Goal: Task Accomplishment & Management: Manage account settings

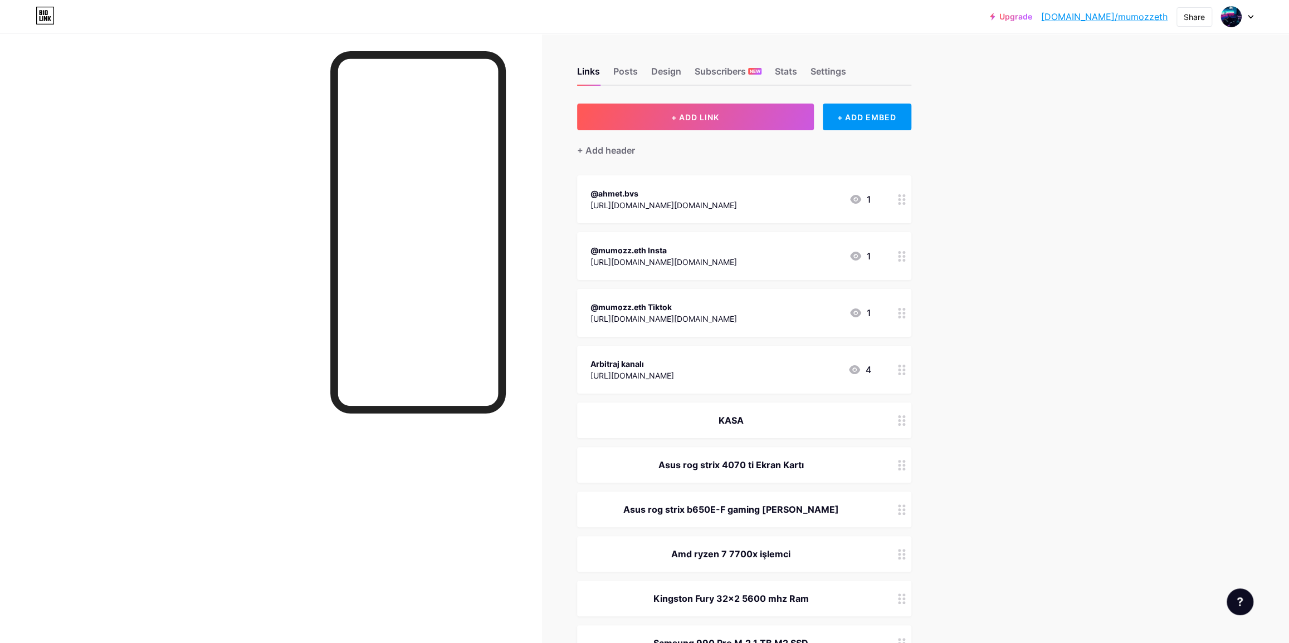
click at [778, 379] on div "Arbitraj kanalı [URL][DOMAIN_NAME] 4" at bounding box center [730, 370] width 281 height 26
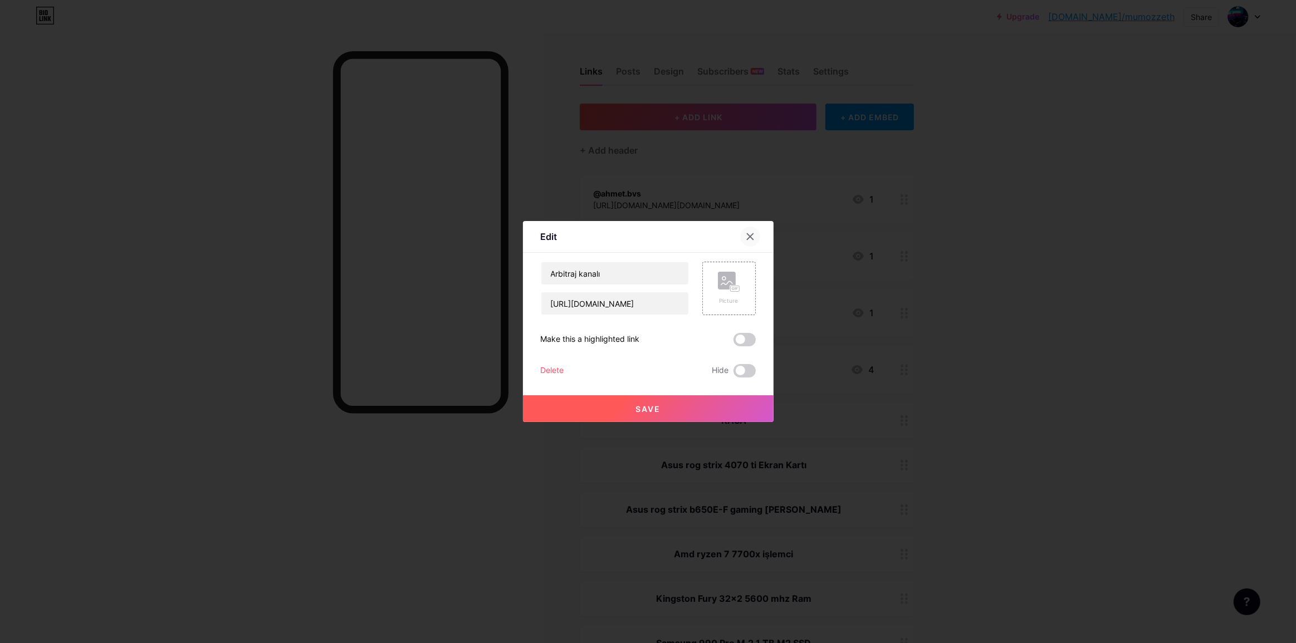
click at [746, 231] on div at bounding box center [750, 237] width 20 height 20
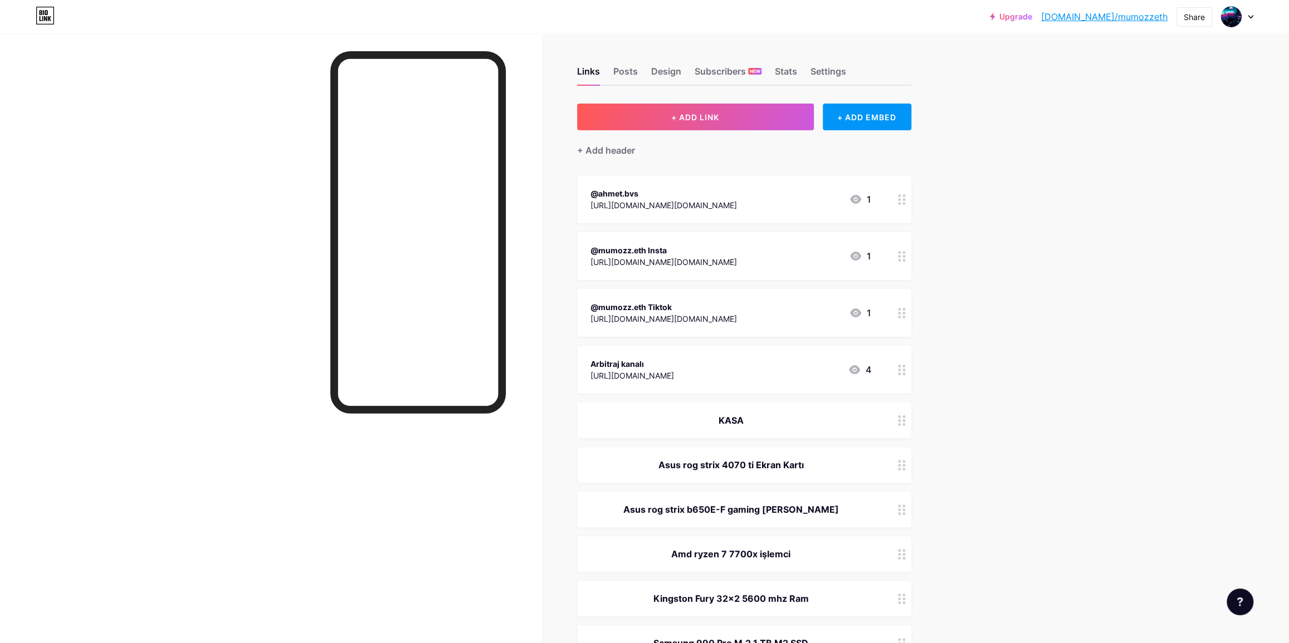
click at [1121, 13] on link "[DOMAIN_NAME]/mumozzeth" at bounding box center [1104, 16] width 126 height 13
drag, startPoint x: 971, startPoint y: 393, endPoint x: 1002, endPoint y: 250, distance: 146.4
click at [752, 193] on div "Arbitraj kanalı [URL][DOMAIN_NAME] 4" at bounding box center [730, 200] width 281 height 26
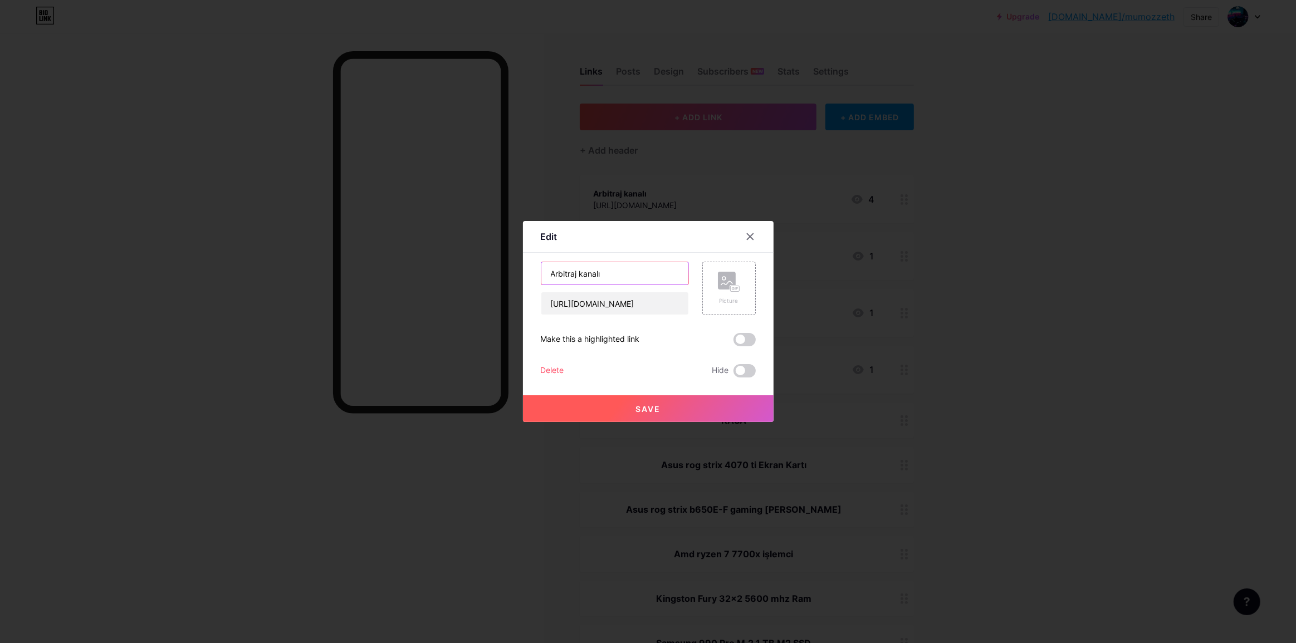
click at [616, 270] on input "Arbitraj kanalı" at bounding box center [614, 273] width 147 height 22
click at [616, 269] on input "Arbitraj kanalı" at bounding box center [614, 273] width 147 height 22
type input "S"
type input "ARBİTRAJ KANALI"
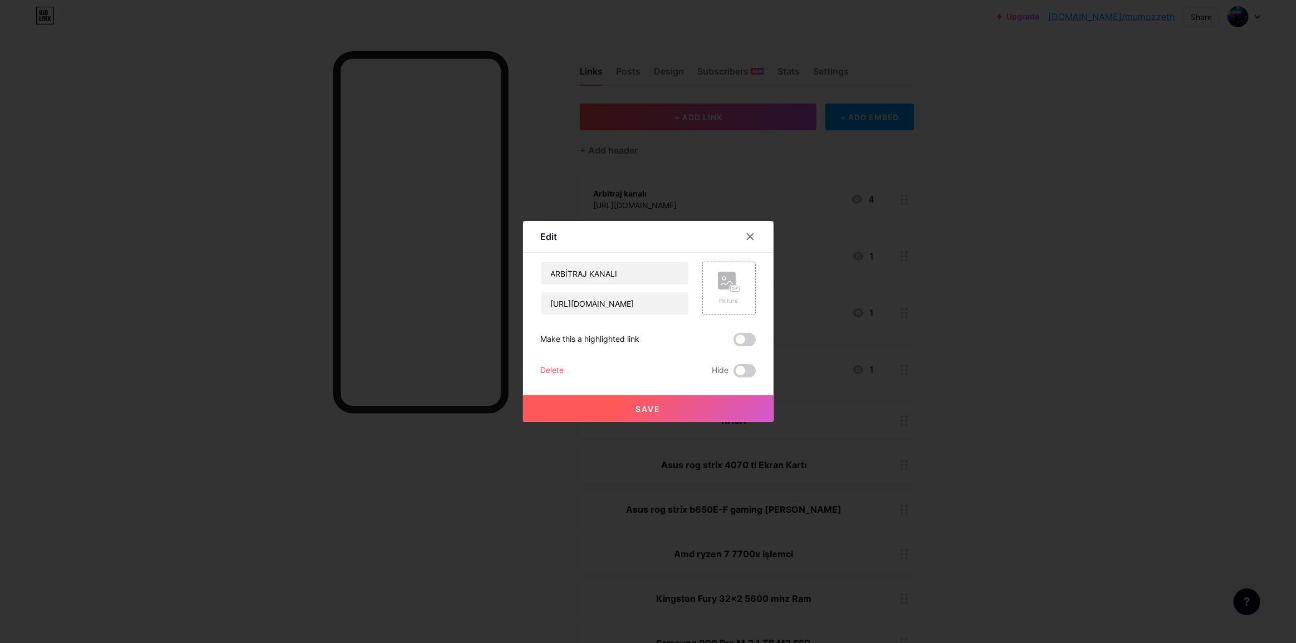
click at [666, 409] on button "Save" at bounding box center [648, 408] width 251 height 27
